Goal: Information Seeking & Learning: Learn about a topic

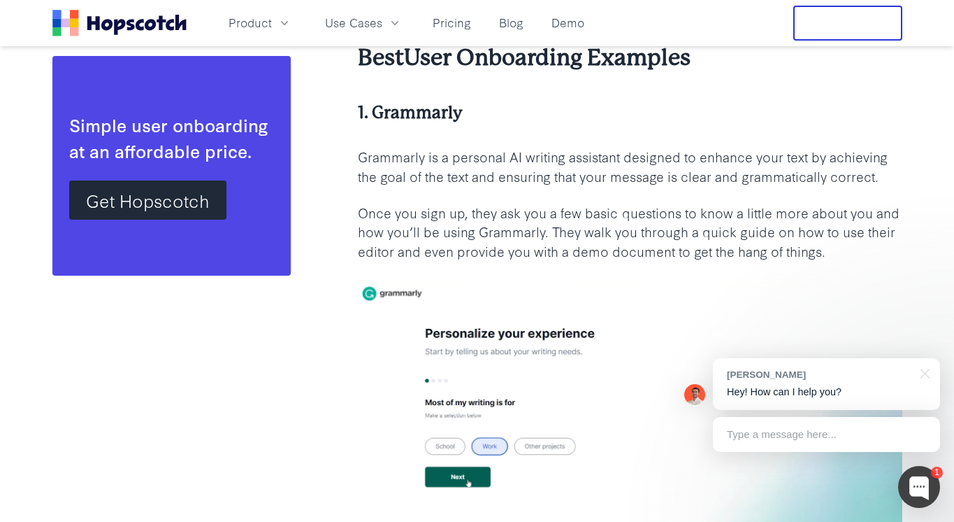
scroll to position [2130, 0]
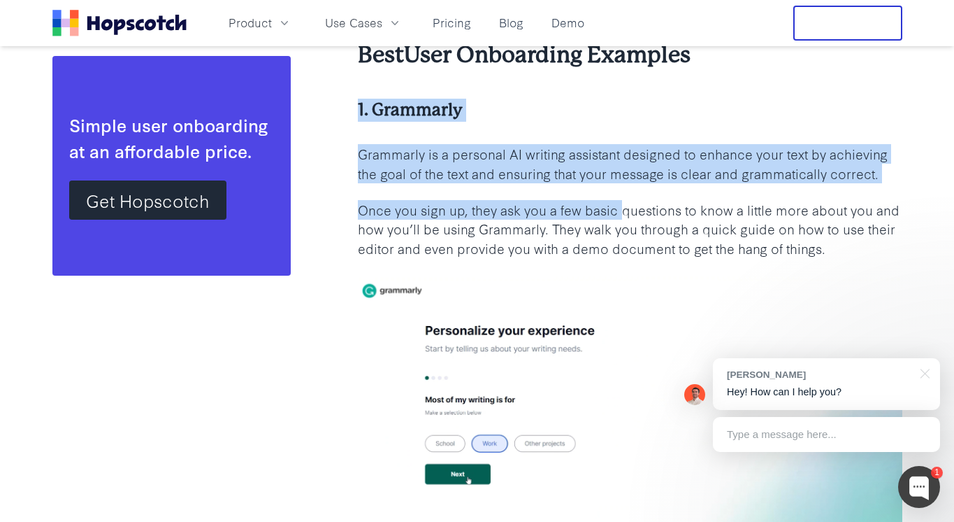
drag, startPoint x: 646, startPoint y: 97, endPoint x: 623, endPoint y: 220, distance: 125.2
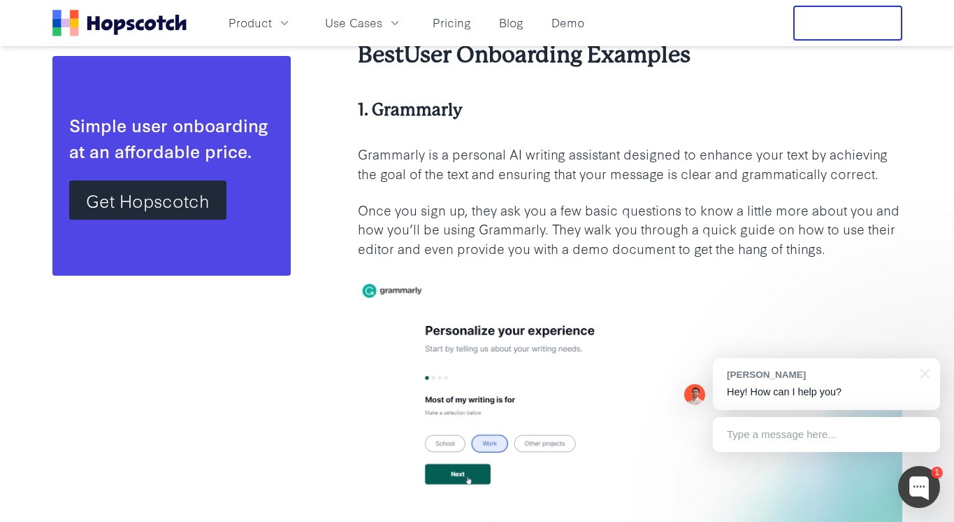
click at [622, 222] on p "Once you sign up, they ask you a few basic questions to know a little more abou…" at bounding box center [630, 229] width 545 height 59
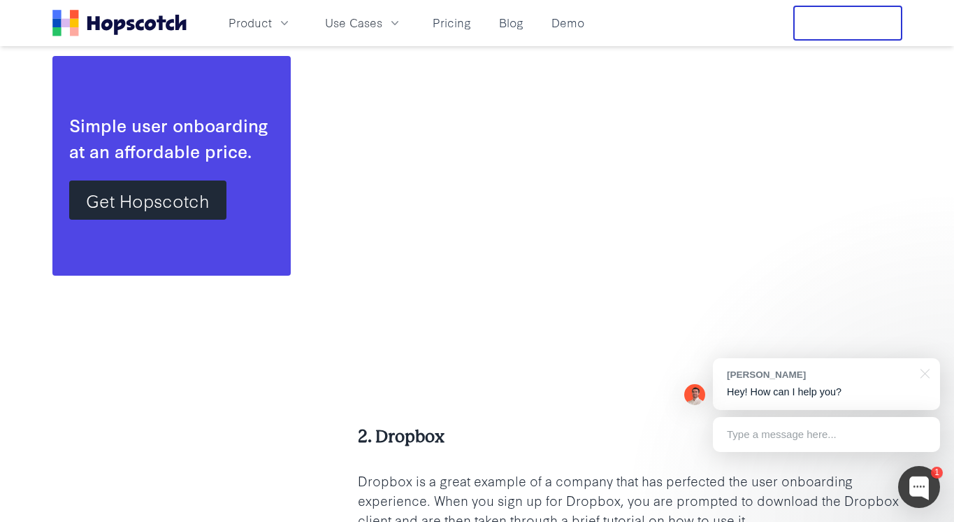
scroll to position [3383, 0]
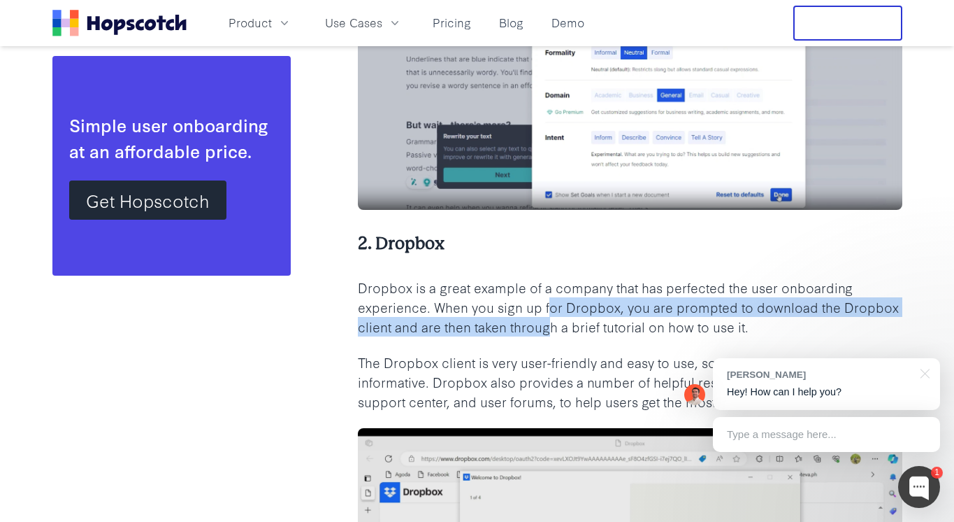
drag, startPoint x: 548, startPoint y: 305, endPoint x: 554, endPoint y: 326, distance: 21.7
click at [554, 326] on p "Dropbox is a great example of a company that has perfected the user onboarding …" at bounding box center [630, 307] width 545 height 59
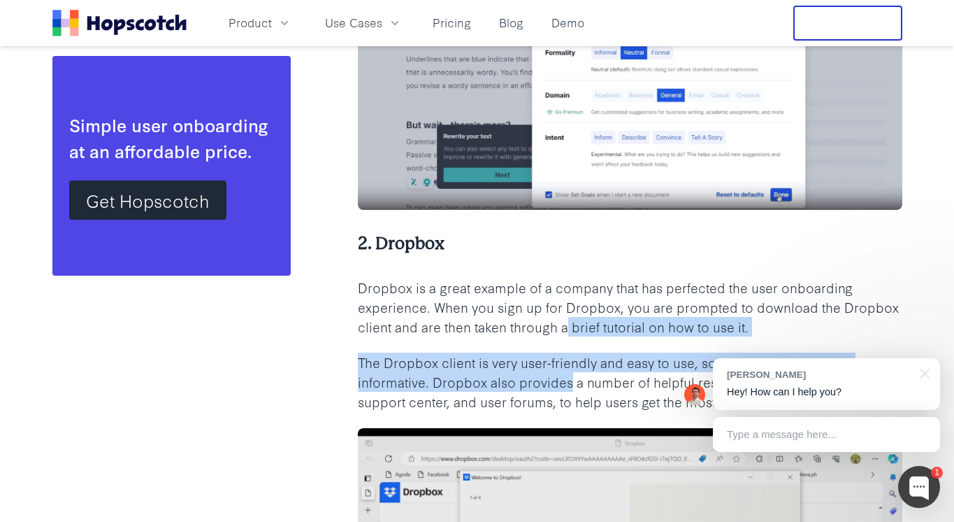
drag, startPoint x: 569, startPoint y: 386, endPoint x: 569, endPoint y: 335, distance: 51.0
click at [569, 335] on p "Dropbox is a great example of a company that has perfected the user onboarding …" at bounding box center [630, 307] width 545 height 59
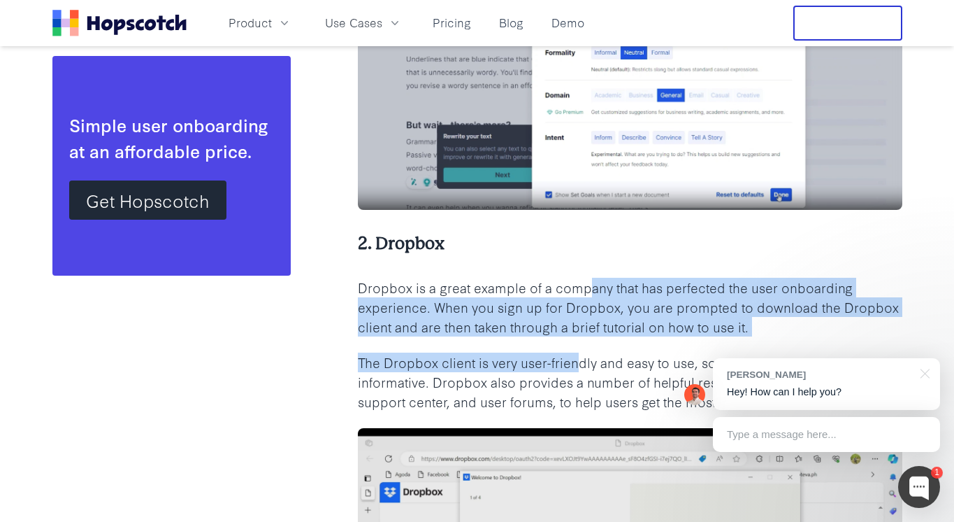
drag, startPoint x: 587, startPoint y: 289, endPoint x: 578, endPoint y: 354, distance: 65.8
click at [578, 354] on p "The Dropbox client is very user-friendly and easy to use, so the tutorial is br…" at bounding box center [630, 381] width 545 height 59
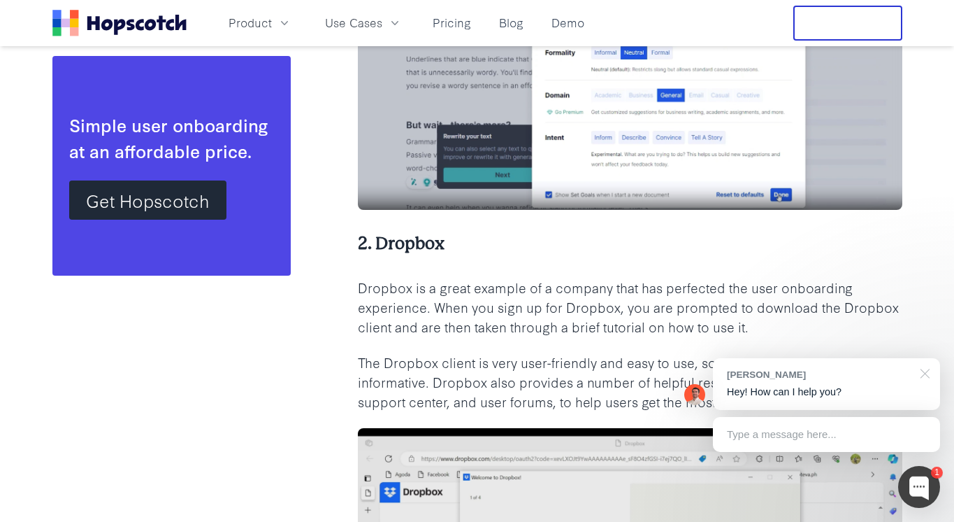
click at [926, 375] on div at bounding box center [922, 372] width 35 height 29
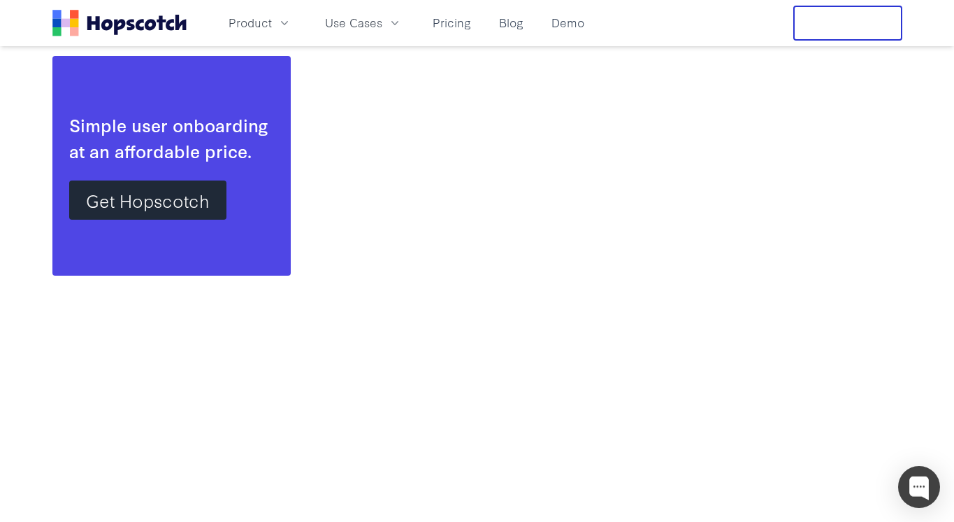
scroll to position [8795, 0]
